Goal: Task Accomplishment & Management: Manage account settings

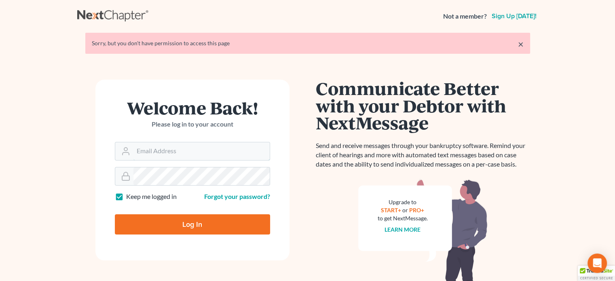
type input "[PERSON_NAME][EMAIL_ADDRESS][DOMAIN_NAME]"
click at [227, 225] on input "Log In" at bounding box center [192, 224] width 155 height 20
type input "Thinking..."
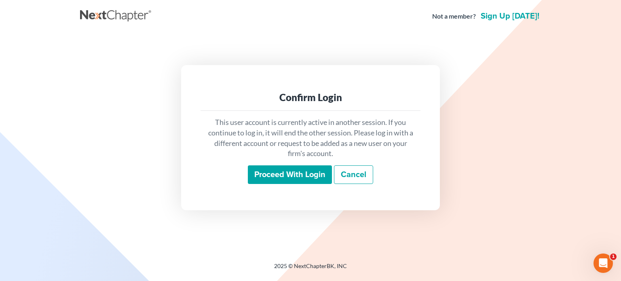
click at [289, 176] on input "Proceed with login" at bounding box center [290, 174] width 84 height 19
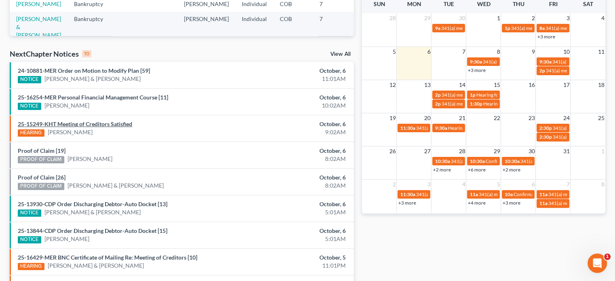
scroll to position [202, 0]
